Goal: Complete application form

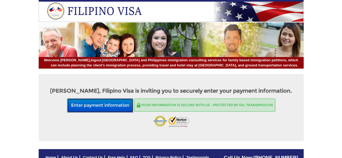
click at [114, 109] on button "Enter payment information" at bounding box center [100, 105] width 66 height 14
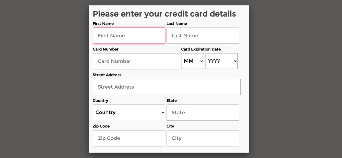
click at [107, 36] on input "text" at bounding box center [129, 36] width 72 height 16
type input "Mark"
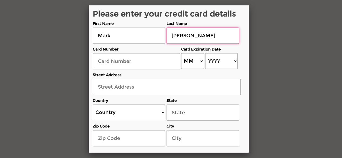
type input "[PERSON_NAME]"
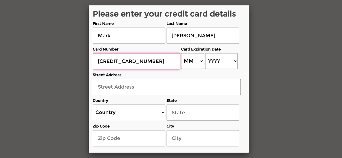
type input "[CREDIT_CARD_NUMBER]"
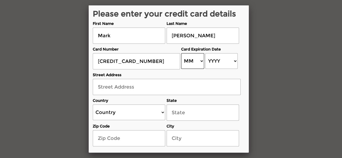
click at [200, 60] on select "MM 01 02 03 04 05 06 07 08 09 10 11 12" at bounding box center [192, 61] width 23 height 16
select select "01"
click at [181, 53] on select "MM 01 02 03 04 05 06 07 08 09 10 11 12" at bounding box center [192, 61] width 23 height 16
click at [222, 63] on select "YYYY 2025 2026 2027 2028 2029 2030 2031 2032 2033 2034 2035 2036 2037 2038 2039…" at bounding box center [221, 61] width 32 height 16
select select "2030"
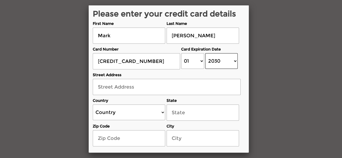
click at [205, 53] on select "YYYY 2025 2026 2027 2028 2029 2030 2031 2032 2033 2034 2035 2036 2037 2038 2039…" at bounding box center [221, 61] width 32 height 16
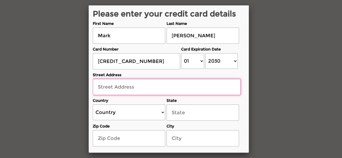
click at [120, 87] on input "text" at bounding box center [167, 87] width 148 height 16
type input "[STREET_ADDRESS]"
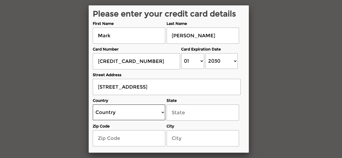
click at [160, 111] on select "Country [GEOGRAPHIC_DATA] [GEOGRAPHIC_DATA] [GEOGRAPHIC_DATA] [GEOGRAPHIC_DATA]…" at bounding box center [129, 112] width 72 height 16
select select "US"
click at [93, 104] on select "Country [GEOGRAPHIC_DATA] [GEOGRAPHIC_DATA] [GEOGRAPHIC_DATA] [GEOGRAPHIC_DATA]…" at bounding box center [129, 112] width 72 height 16
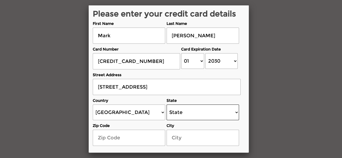
click at [181, 110] on select "State [US_STATE] [US_STATE] [US_STATE] [US_STATE] [US_STATE] [US_STATE] [US_STA…" at bounding box center [202, 112] width 72 height 16
select select "[US_STATE]"
click at [166, 104] on select "State [US_STATE] [US_STATE] [US_STATE] [US_STATE] [US_STATE] [US_STATE] [US_STA…" at bounding box center [202, 112] width 72 height 16
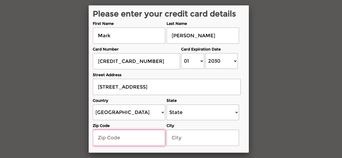
click at [123, 136] on input "text" at bounding box center [129, 138] width 72 height 16
type input "47111"
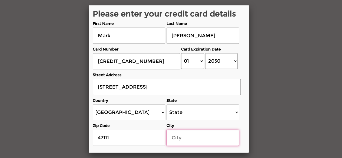
click at [177, 138] on input "text" at bounding box center [202, 138] width 72 height 16
type input "Charlestown"
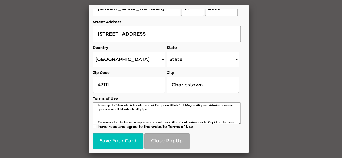
scroll to position [56, 0]
click at [95, 125] on input "I have read and agree to the website Terms of Use" at bounding box center [95, 127] width 4 height 4
checkbox input "true"
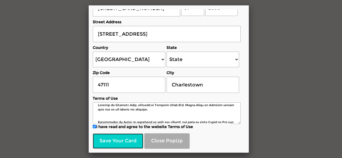
click at [118, 133] on button "Save Your Card" at bounding box center [118, 140] width 50 height 15
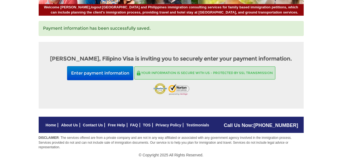
scroll to position [55, 0]
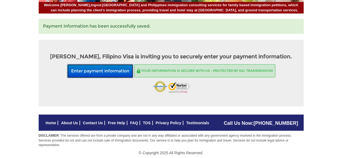
click at [114, 70] on button "Enter payment information" at bounding box center [100, 71] width 66 height 14
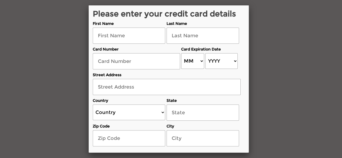
scroll to position [56, 0]
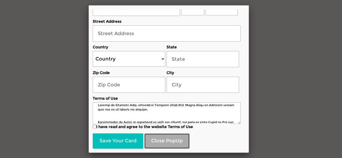
click at [165, 136] on button "Close PopUp" at bounding box center [166, 140] width 45 height 15
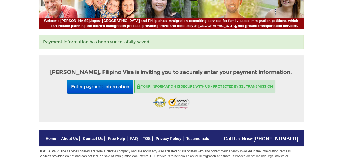
scroll to position [55, 0]
